Goal: Task Accomplishment & Management: Use online tool/utility

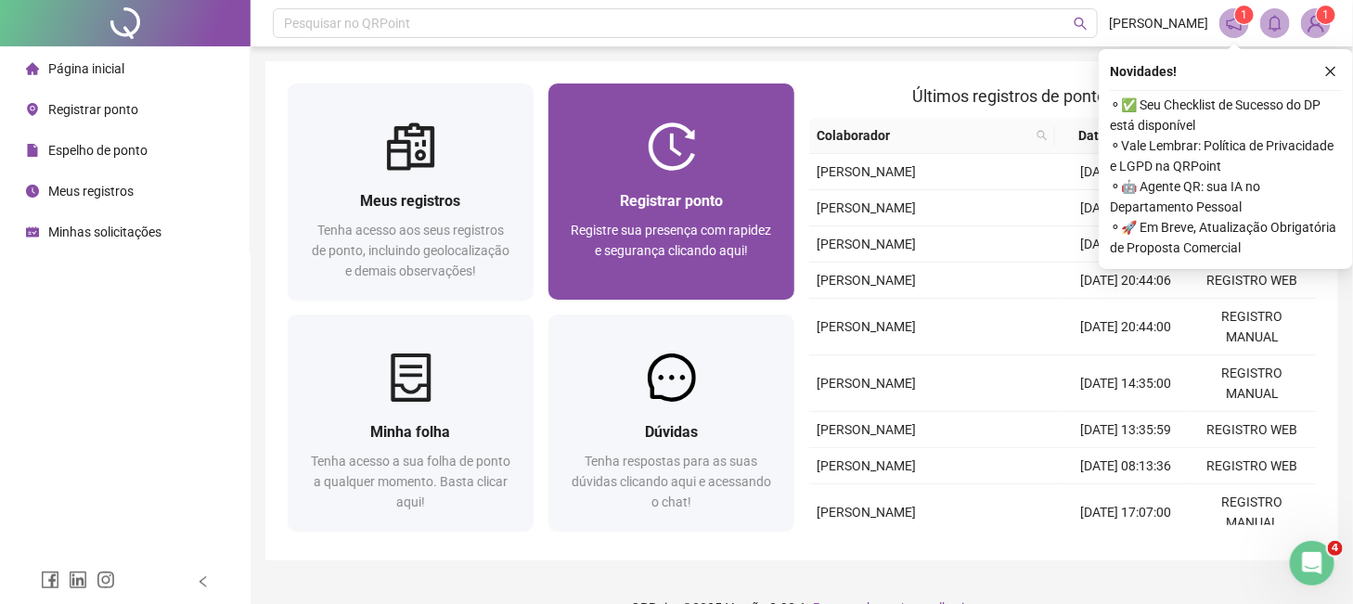
click at [651, 147] on img at bounding box center [672, 147] width 48 height 48
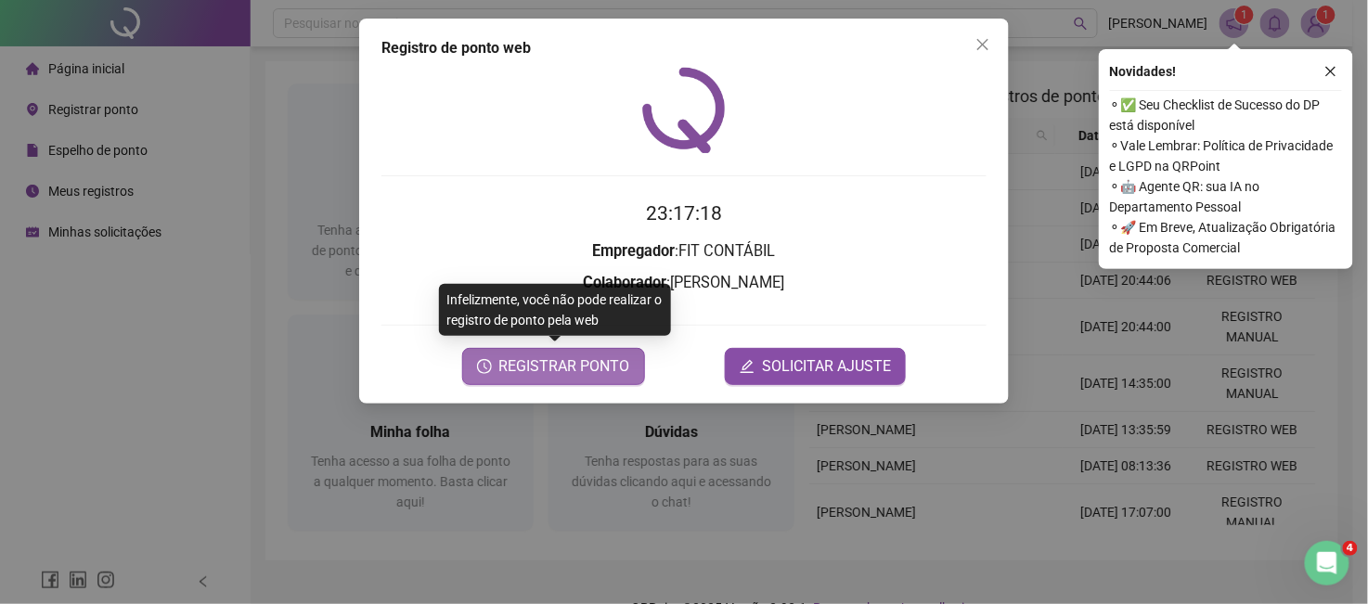
click at [615, 365] on span "REGISTRAR PONTO" at bounding box center [564, 367] width 131 height 22
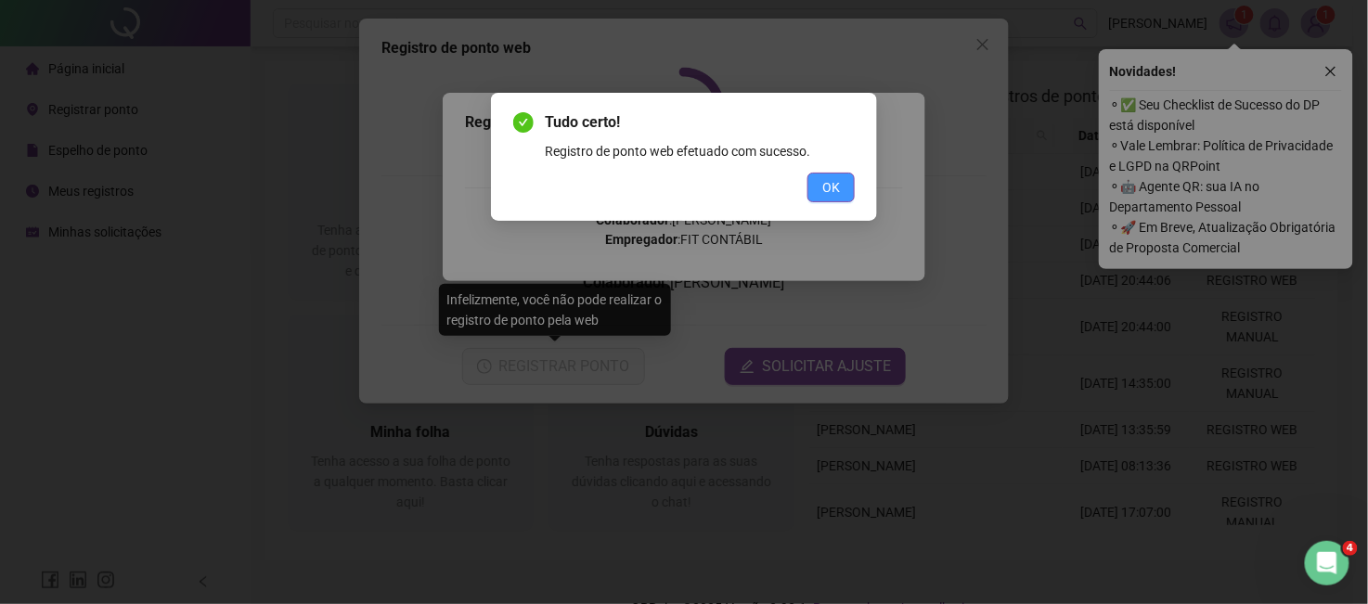
click at [823, 197] on span "OK" at bounding box center [831, 187] width 18 height 20
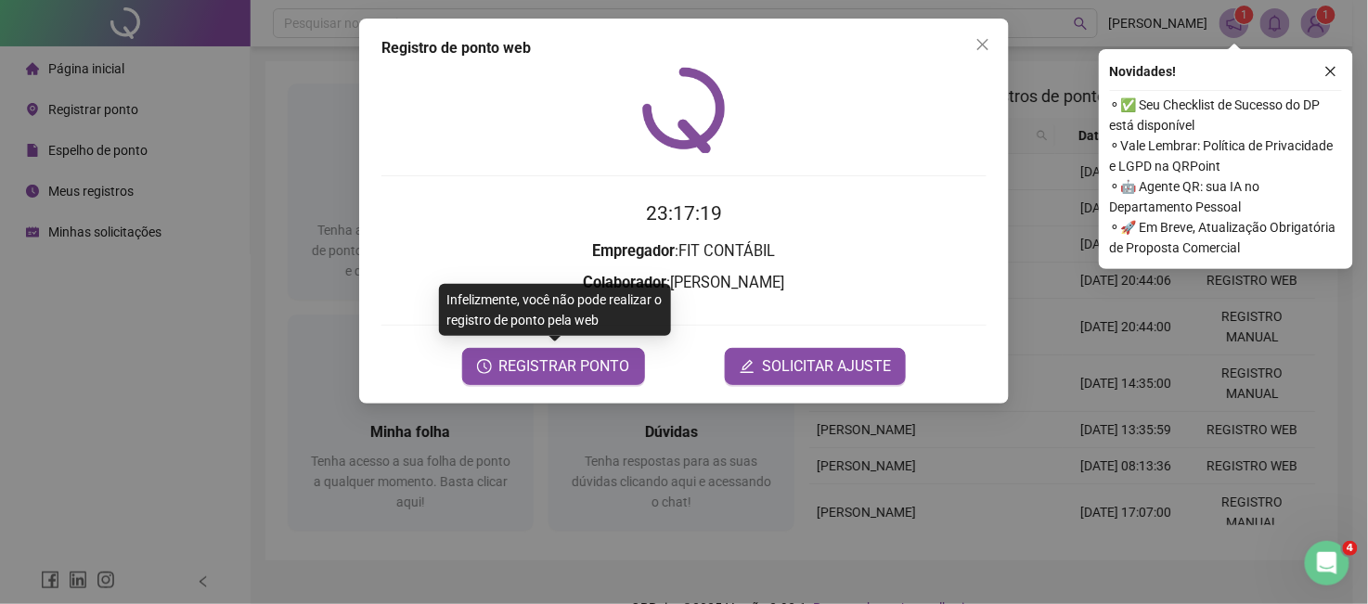
click at [982, 42] on icon "close" at bounding box center [983, 44] width 15 height 15
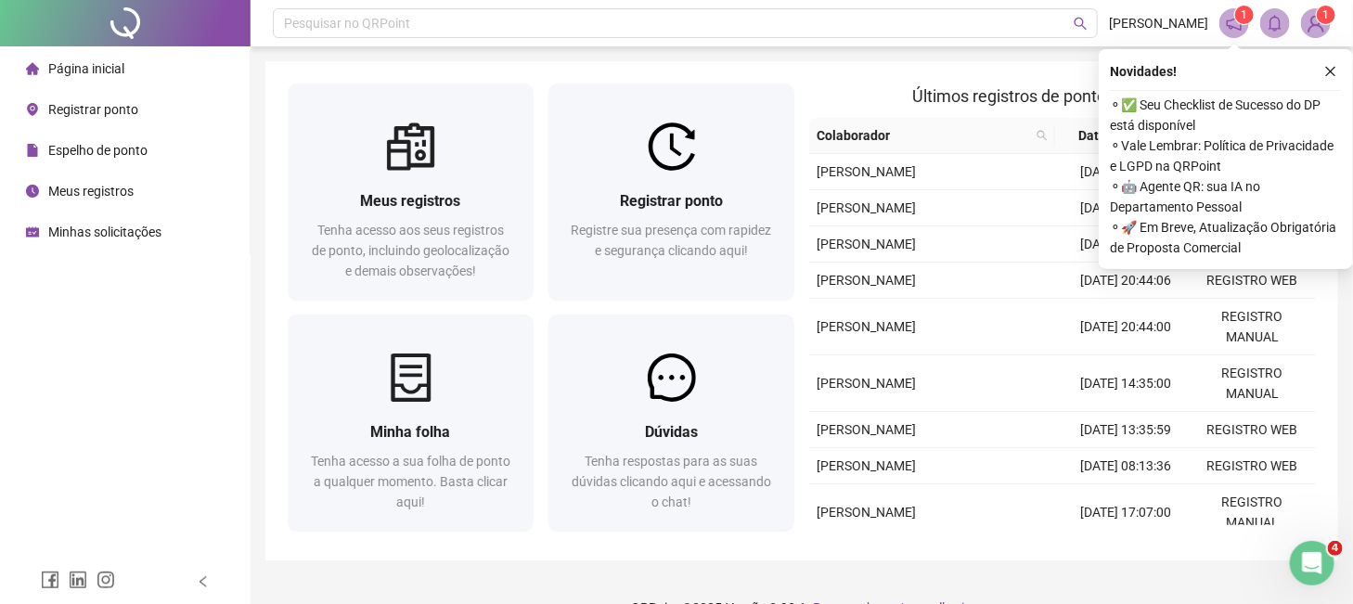
click at [71, 191] on span "Meus registros" at bounding box center [90, 191] width 85 height 15
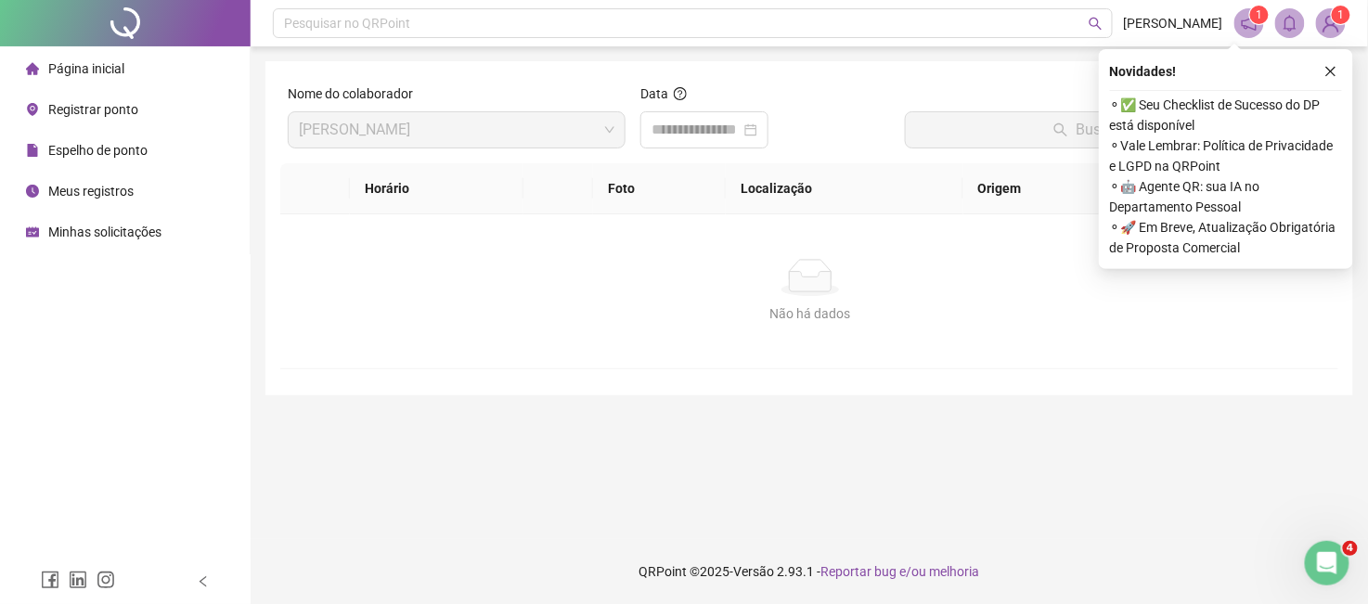
click at [97, 73] on span "Página inicial" at bounding box center [86, 68] width 76 height 15
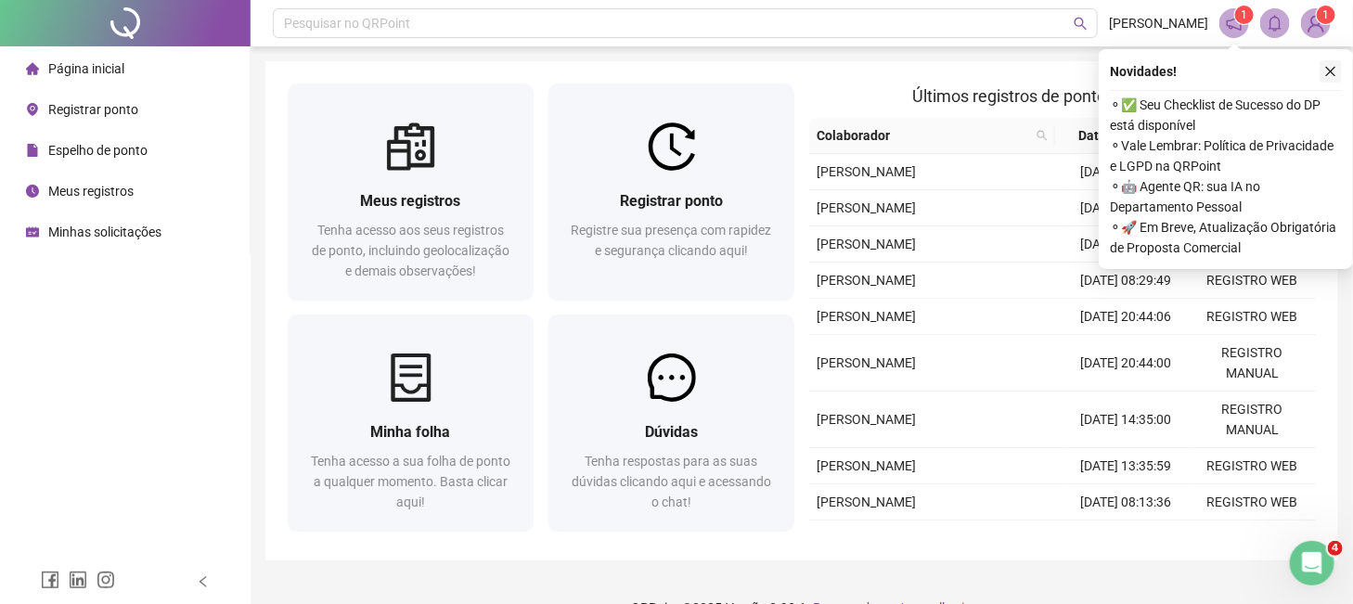
click at [1336, 71] on icon "close" at bounding box center [1331, 71] width 13 height 13
